Goal: Task Accomplishment & Management: Use online tool/utility

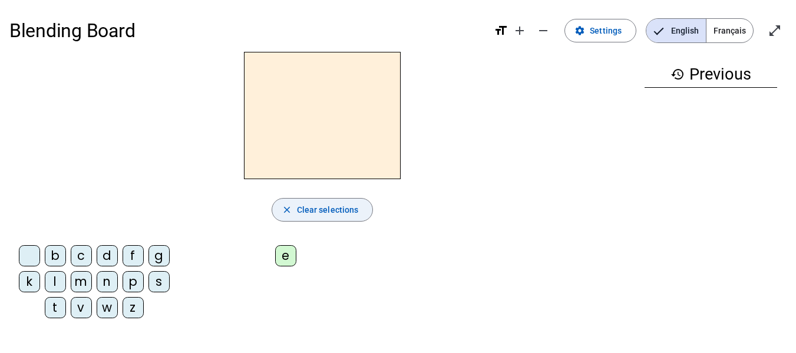
click at [315, 207] on span "Clear selections" at bounding box center [328, 210] width 62 height 14
click at [585, 26] on mat-icon "settings" at bounding box center [580, 30] width 11 height 11
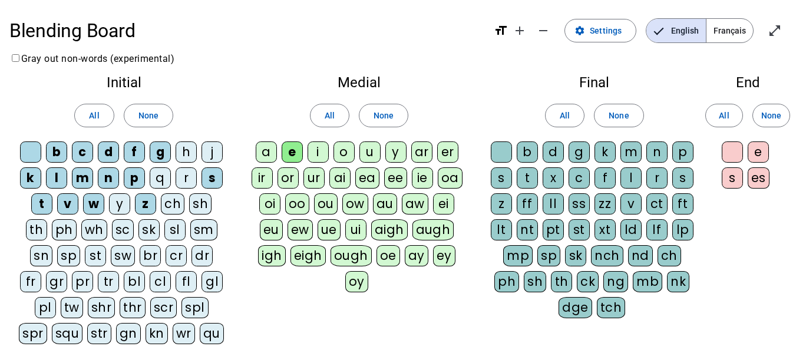
click at [284, 150] on div "e" at bounding box center [292, 151] width 21 height 21
click at [310, 149] on div "i" at bounding box center [318, 151] width 21 height 21
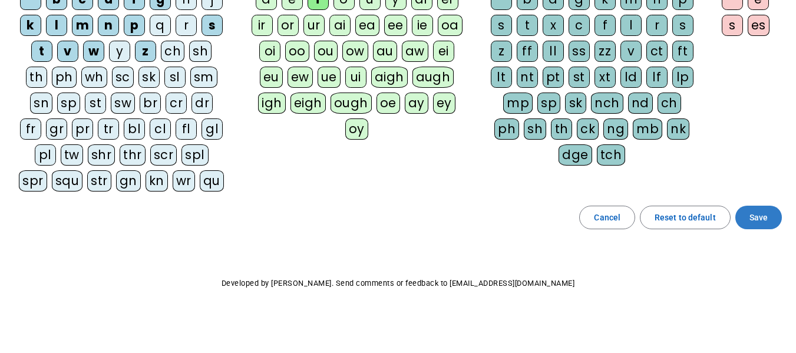
click at [754, 212] on span "Save" at bounding box center [759, 217] width 18 height 14
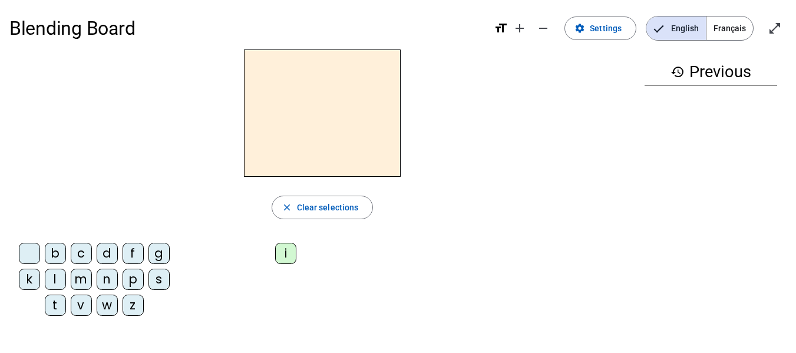
scroll to position [2, 0]
click at [282, 250] on div "i" at bounding box center [285, 253] width 21 height 21
click at [126, 249] on div "f" at bounding box center [133, 253] width 21 height 21
click at [74, 274] on div "m" at bounding box center [81, 279] width 21 height 21
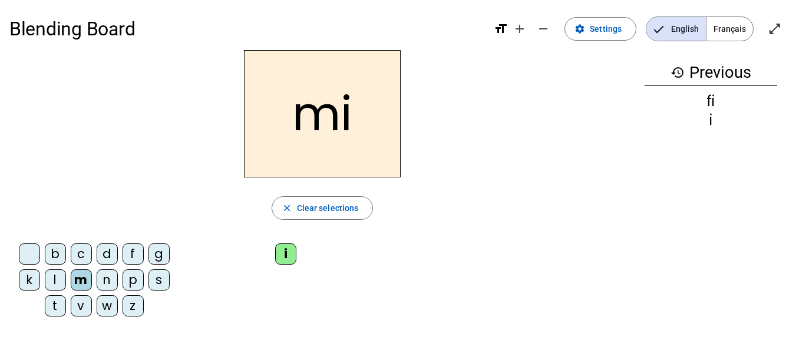
click at [157, 279] on div "s" at bounding box center [158, 279] width 21 height 21
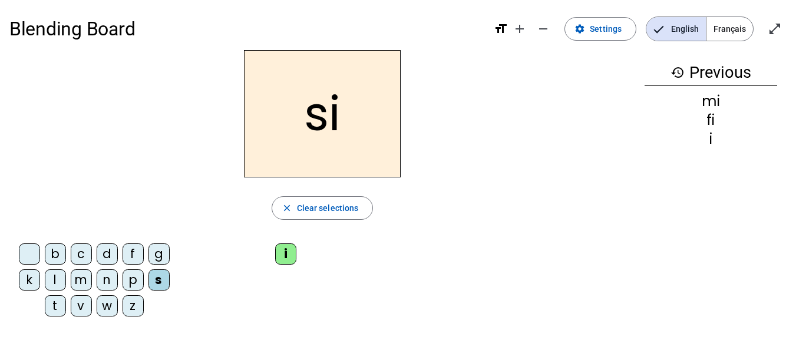
click at [48, 281] on div "l" at bounding box center [55, 279] width 21 height 21
click at [127, 305] on div "z" at bounding box center [133, 305] width 21 height 21
click at [75, 305] on div "v" at bounding box center [81, 305] width 21 height 21
click at [103, 280] on div "n" at bounding box center [107, 279] width 21 height 21
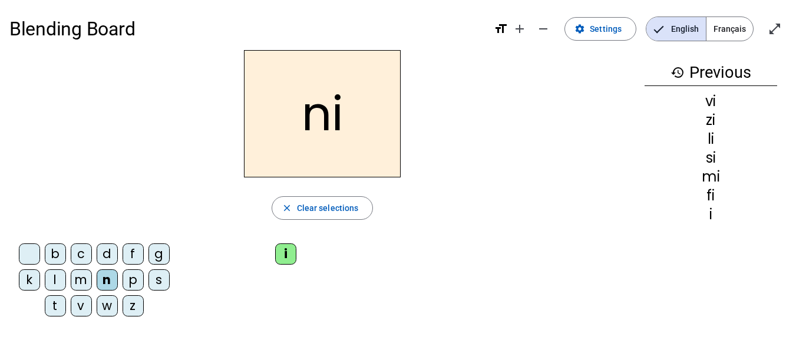
click at [72, 255] on div "c" at bounding box center [81, 253] width 21 height 21
click at [22, 283] on div "k" at bounding box center [29, 279] width 21 height 21
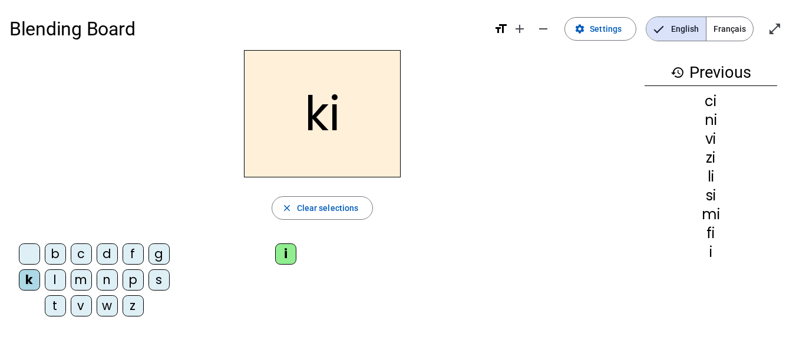
click at [126, 282] on div "p" at bounding box center [133, 279] width 21 height 21
